Goal: Obtain resource: Download file/media

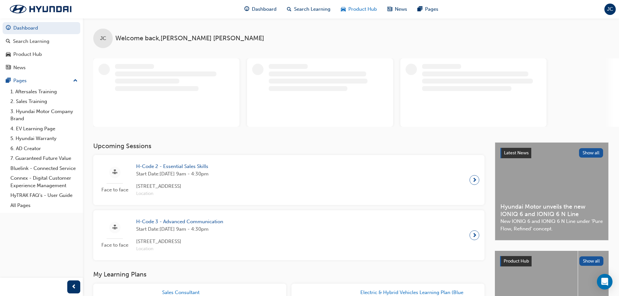
click at [358, 12] on span "Product Hub" at bounding box center [362, 9] width 29 height 7
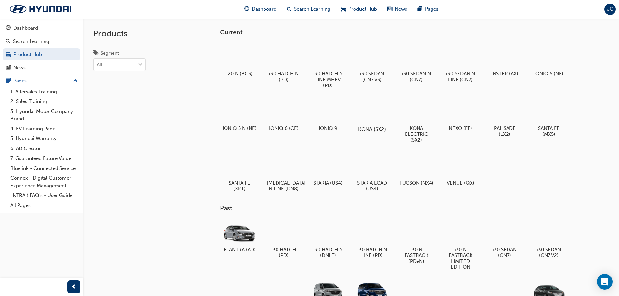
click at [377, 110] on div at bounding box center [372, 110] width 36 height 26
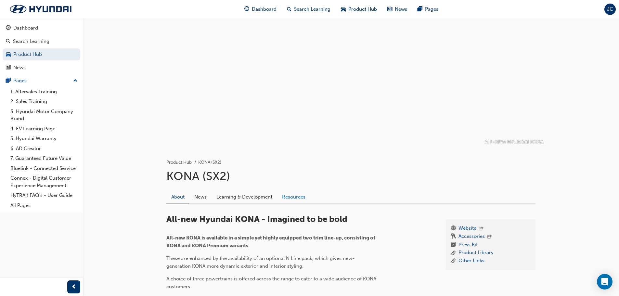
click at [290, 195] on link "Resources" at bounding box center [293, 197] width 33 height 12
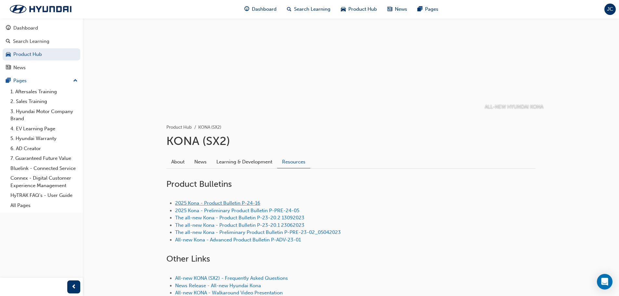
scroll to position [41, 0]
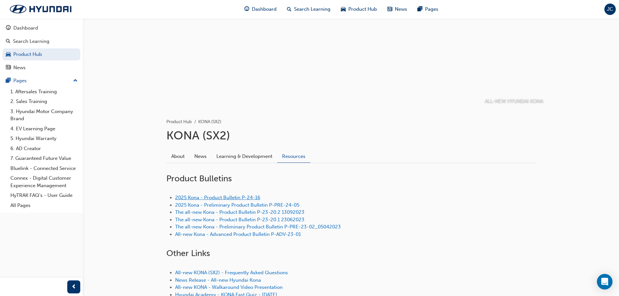
click at [223, 199] on link "2025 Kona - Product Bulletin P-24-16" at bounding box center [217, 198] width 85 height 6
